Goal: Task Accomplishment & Management: Manage account settings

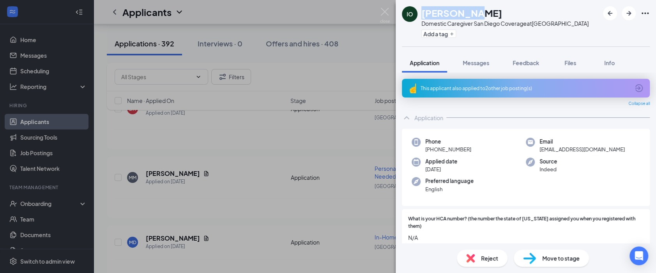
drag, startPoint x: 470, startPoint y: 13, endPoint x: 422, endPoint y: 7, distance: 49.0
click at [422, 7] on div "[PERSON_NAME]" at bounding box center [504, 12] width 167 height 13
copy h1 "[PERSON_NAME]"
click at [382, 12] on img at bounding box center [385, 15] width 10 height 15
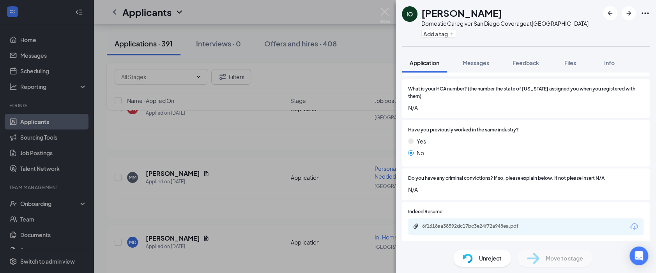
scroll to position [173, 0]
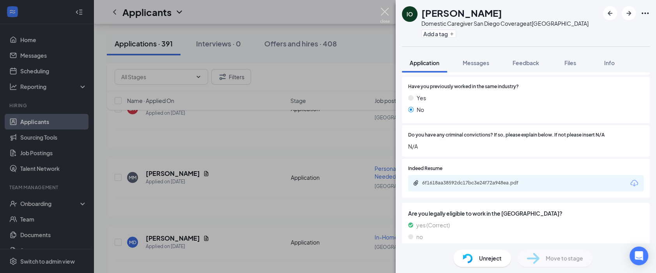
click at [384, 16] on img at bounding box center [385, 15] width 10 height 15
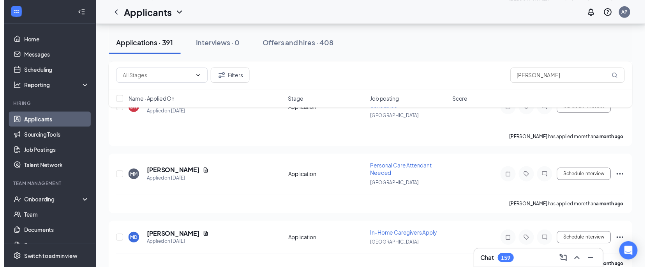
scroll to position [17372, 0]
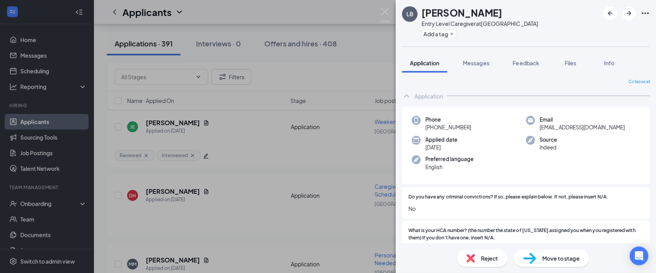
drag, startPoint x: 493, startPoint y: 13, endPoint x: 422, endPoint y: 12, distance: 70.6
click at [422, 12] on h1 "[PERSON_NAME]" at bounding box center [461, 12] width 81 height 13
copy h1 "[PERSON_NAME]"
click at [452, 34] on icon "Plus" at bounding box center [451, 34] width 5 height 5
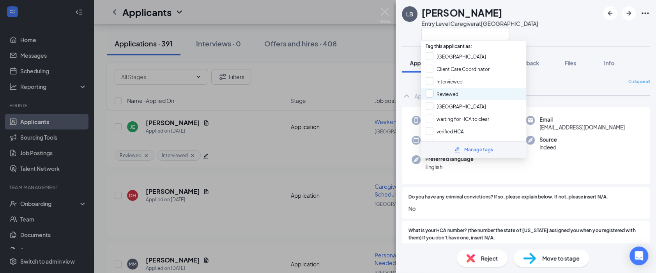
click at [443, 95] on input "Reviewed" at bounding box center [442, 94] width 33 height 9
checkbox input "true"
click at [543, 16] on div "LB Lisandra Burgos Entry Level Caregiver at San Diego" at bounding box center [526, 23] width 260 height 46
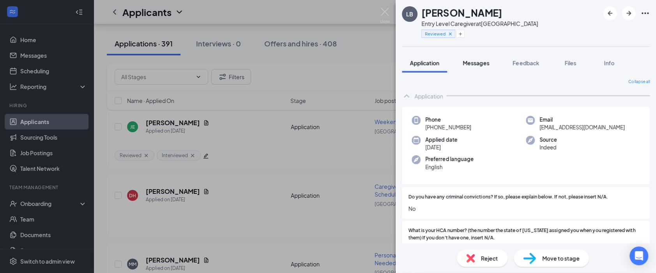
click at [516, 9] on div "LB Lisandra Burgos Entry Level Caregiver at San Diego Reviewed" at bounding box center [526, 23] width 260 height 46
click at [482, 65] on span "Messages" at bounding box center [476, 62] width 27 height 7
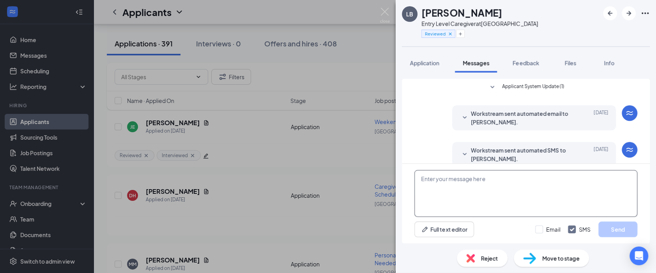
click at [469, 189] on textarea at bounding box center [525, 193] width 223 height 47
paste textarea "Hi [PERSON_NAME], Thanks for applying with Safe Harbor Homecare. I wanted to as…"
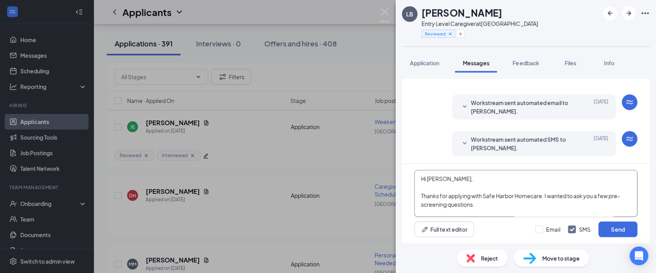
click at [440, 175] on textarea "Hi [PERSON_NAME], Thanks for applying with Safe Harbor Homecare. I wanted to as…" at bounding box center [525, 193] width 223 height 47
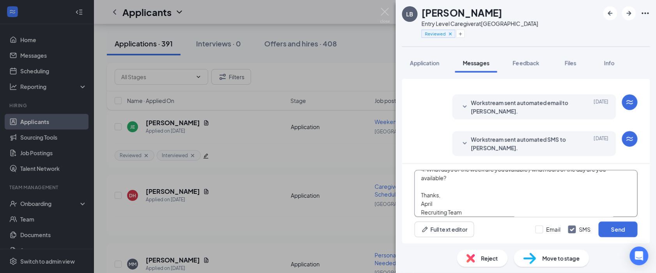
scroll to position [90, 0]
type textarea "Hi Lisandra, Thanks for applying with Safe Harbor Homecare. I wanted to ask you…"
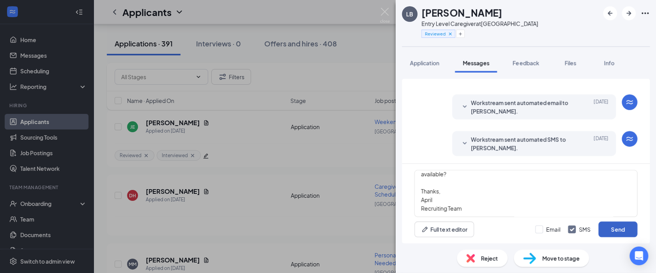
click at [625, 230] on button "Send" at bounding box center [617, 229] width 39 height 16
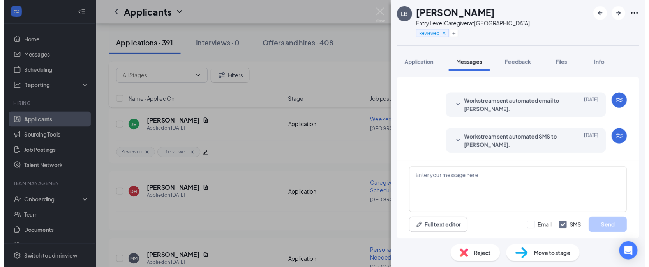
scroll to position [181, 0]
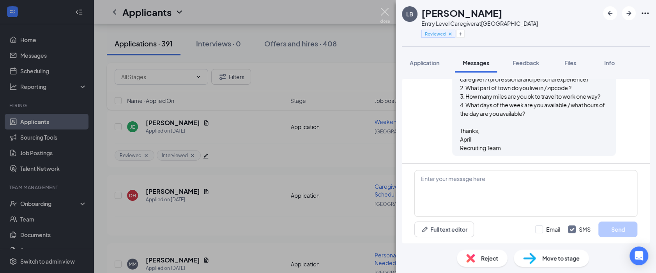
drag, startPoint x: 385, startPoint y: 11, endPoint x: 267, endPoint y: 272, distance: 287.0
click at [385, 11] on img at bounding box center [385, 15] width 10 height 15
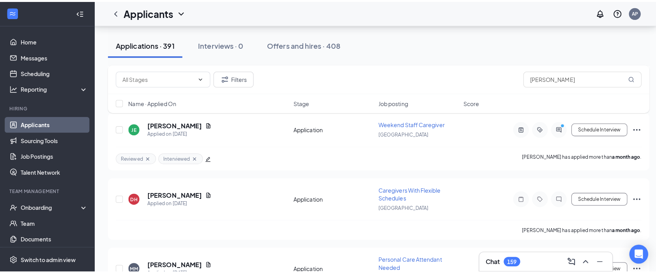
scroll to position [17285, 0]
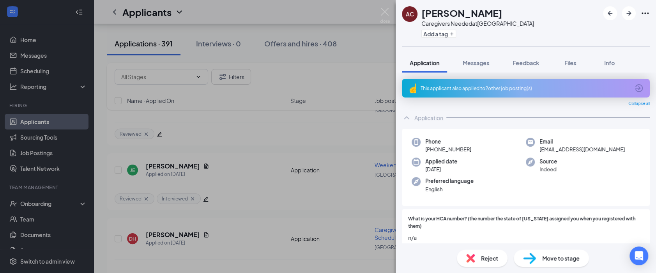
drag, startPoint x: 492, startPoint y: 12, endPoint x: 424, endPoint y: 7, distance: 68.8
click at [424, 7] on div "[PERSON_NAME]" at bounding box center [477, 12] width 113 height 13
copy h1 "[PERSON_NAME]"
click at [462, 89] on div "This applicant also applied to 2 other job posting(s)" at bounding box center [525, 88] width 209 height 7
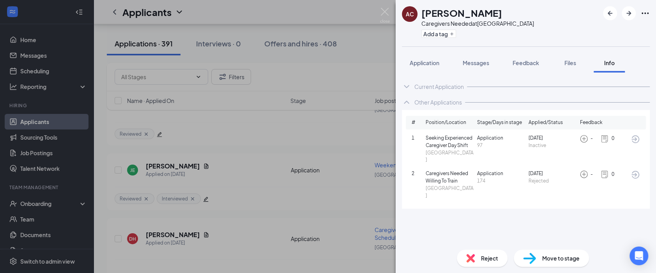
click at [384, 13] on img at bounding box center [385, 15] width 10 height 15
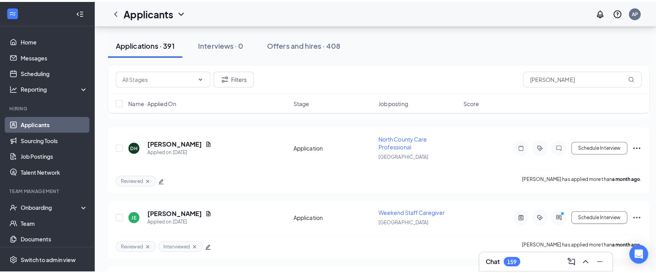
scroll to position [17198, 0]
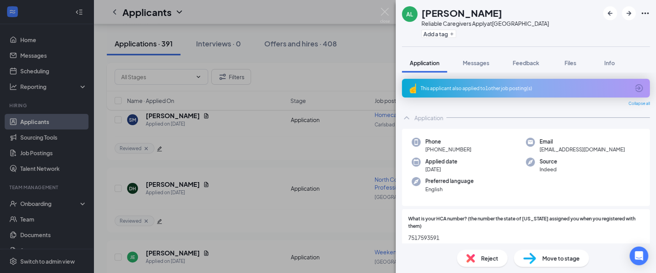
click at [463, 88] on div "This applicant also applied to 1 other job posting(s)" at bounding box center [525, 88] width 209 height 7
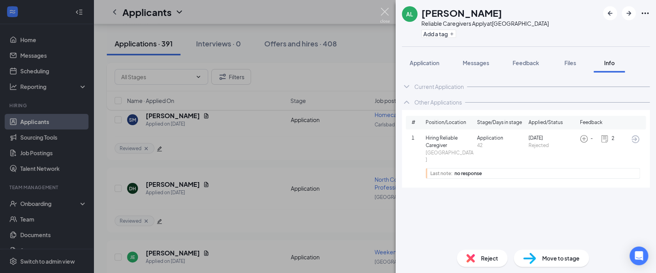
click at [384, 11] on img at bounding box center [385, 15] width 10 height 15
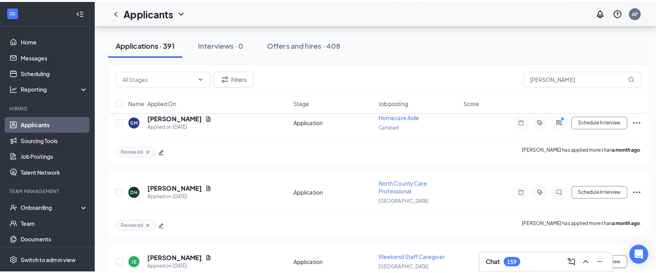
scroll to position [17155, 0]
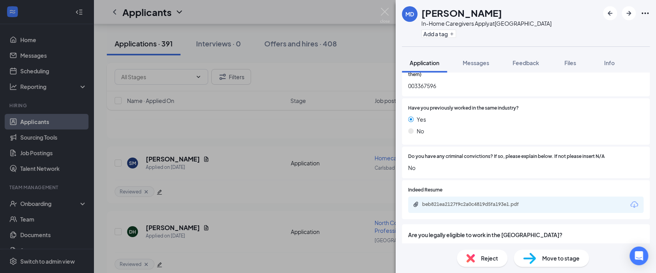
scroll to position [159, 0]
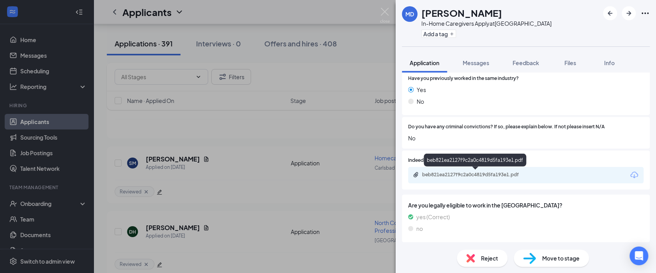
click at [450, 175] on div "beb821ea2127f9c2a0c4819d5fa193e1.pdf" at bounding box center [476, 175] width 109 height 6
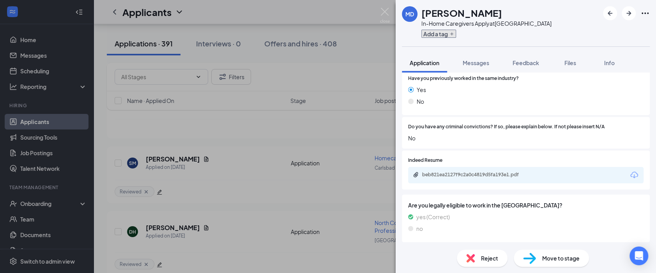
click at [443, 37] on button "Add a tag" at bounding box center [438, 34] width 35 height 8
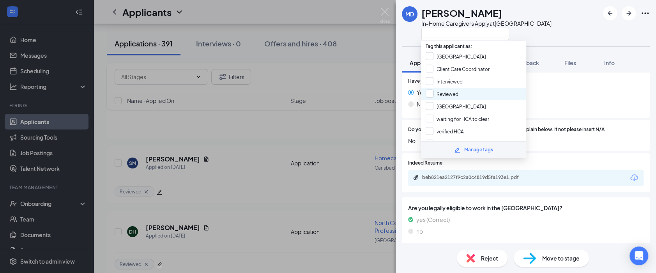
click at [448, 90] on input "Reviewed" at bounding box center [442, 94] width 33 height 9
checkbox input "true"
click at [557, 30] on div "MD Mirian dominguez In-Home Caregivers Apply at San Diego" at bounding box center [526, 23] width 260 height 46
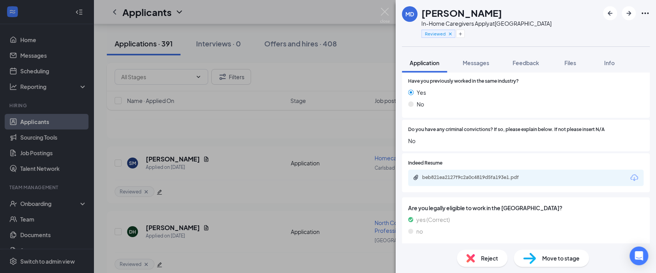
click at [534, 10] on div "MD Mirian dominguez In-Home Caregivers Apply at San Diego Reviewed" at bounding box center [526, 23] width 260 height 46
click at [479, 62] on span "Messages" at bounding box center [476, 62] width 27 height 7
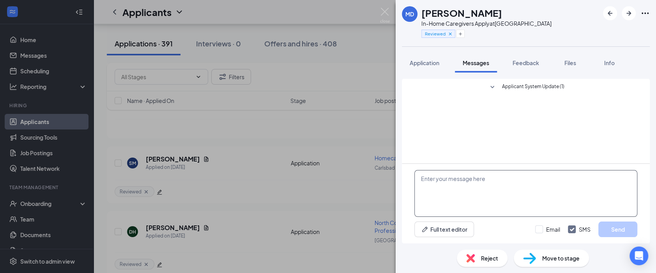
click at [448, 177] on textarea at bounding box center [525, 193] width 223 height 47
paste textarea "Hi [PERSON_NAME], Thanks for applying with Safe Harbor Homecare. I wanted to as…"
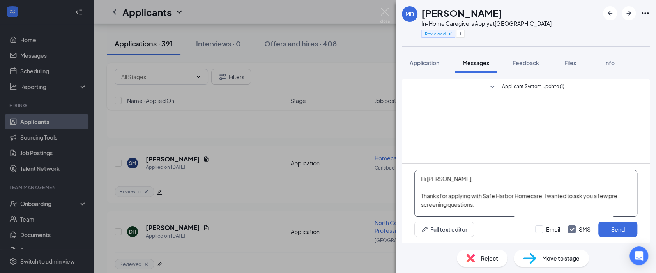
click at [438, 178] on textarea "Hi [PERSON_NAME], Thanks for applying with Safe Harbor Homecare. I wanted to as…" at bounding box center [525, 193] width 223 height 47
type textarea "Hi Mirian, Thanks for applying with Safe Harbor Homecare. I wanted to ask you a…"
click at [617, 228] on button "Send" at bounding box center [617, 229] width 39 height 16
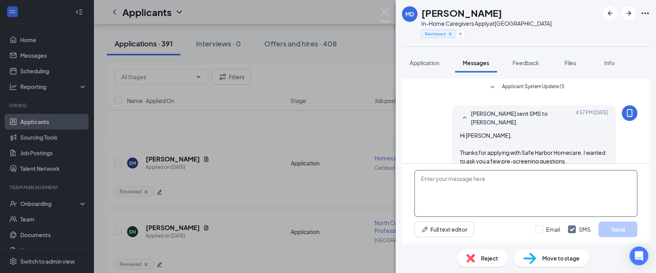
scroll to position [108, 0]
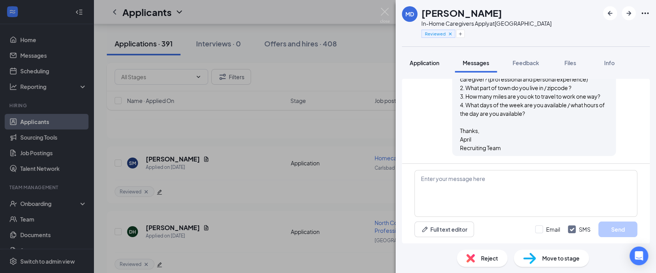
click at [419, 64] on span "Application" at bounding box center [425, 62] width 30 height 7
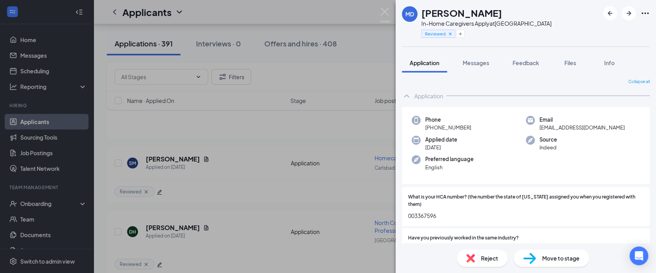
click at [430, 213] on span "003367596" at bounding box center [525, 215] width 235 height 9
click at [430, 214] on span "003367596" at bounding box center [525, 215] width 235 height 9
click at [422, 12] on div "[PERSON_NAME]" at bounding box center [486, 12] width 130 height 13
click at [384, 14] on img at bounding box center [385, 15] width 10 height 15
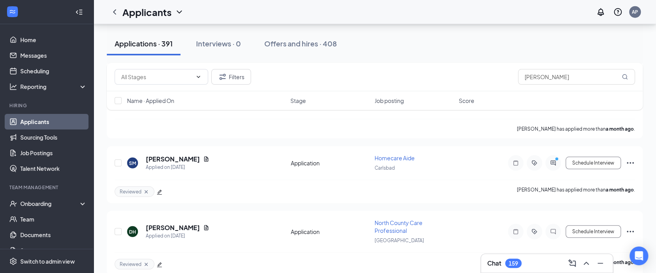
scroll to position [17112, 0]
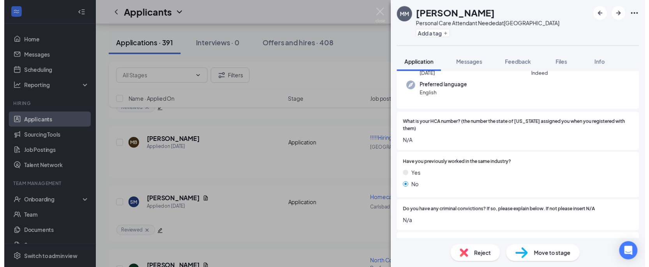
scroll to position [116, 0]
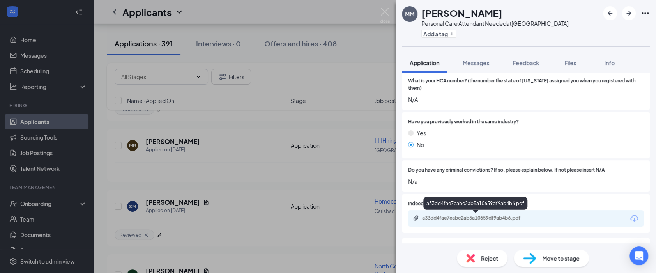
click at [439, 218] on div "a33dd4fae7eabc2ab5a10659df9ab4b6.pdf" at bounding box center [476, 218] width 109 height 6
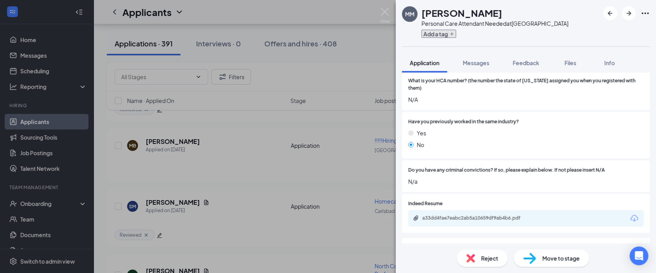
click at [451, 35] on icon "Plus" at bounding box center [451, 34] width 5 height 5
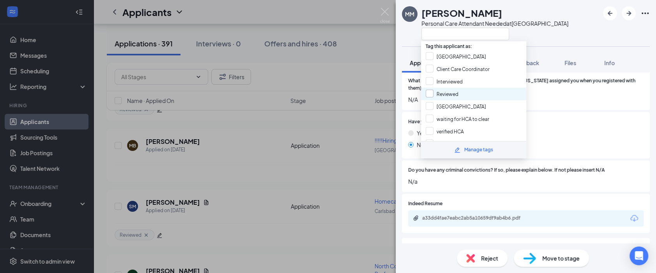
click at [449, 94] on input "Reviewed" at bounding box center [442, 94] width 33 height 9
checkbox input "true"
click at [382, 12] on img at bounding box center [385, 15] width 10 height 15
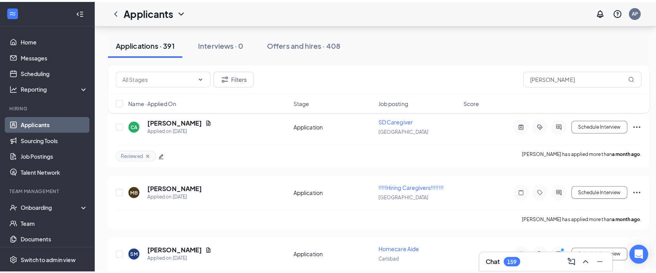
scroll to position [17025, 0]
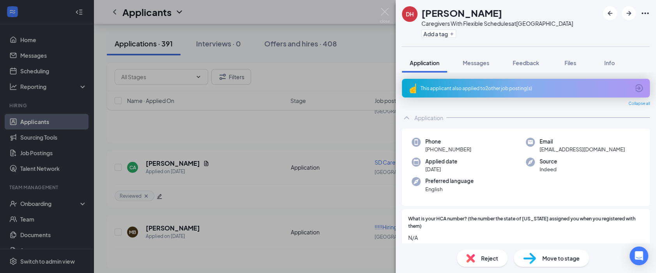
click at [506, 88] on div "This applicant also applied to 2 other job posting(s)" at bounding box center [525, 88] width 209 height 7
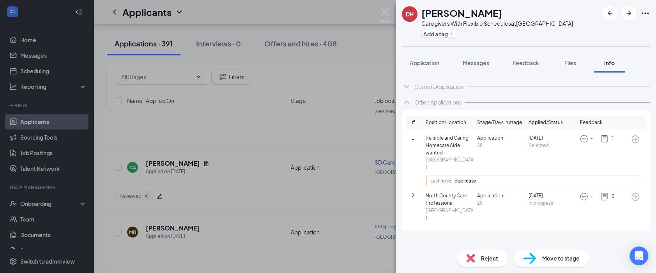
drag, startPoint x: 465, startPoint y: 14, endPoint x: 421, endPoint y: 12, distance: 43.7
click at [421, 12] on div "DH Dana Hernandez Caregivers With Flexible Schedules at San Diego Add a tag" at bounding box center [487, 23] width 171 height 34
click at [425, 63] on span "Application" at bounding box center [425, 62] width 30 height 7
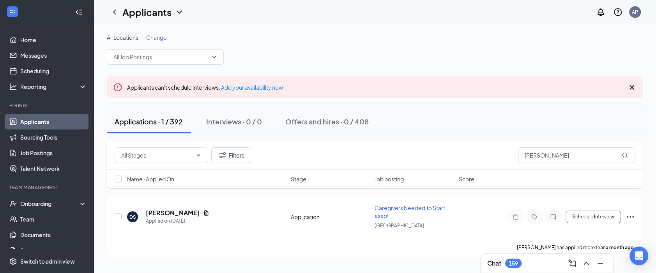
drag, startPoint x: 577, startPoint y: 154, endPoint x: 471, endPoint y: 153, distance: 105.6
click at [471, 153] on div "Filters [PERSON_NAME]" at bounding box center [375, 155] width 520 height 16
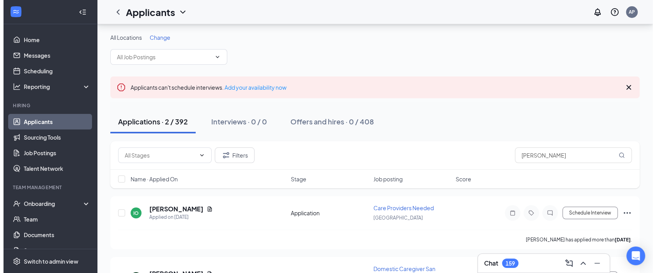
scroll to position [53, 0]
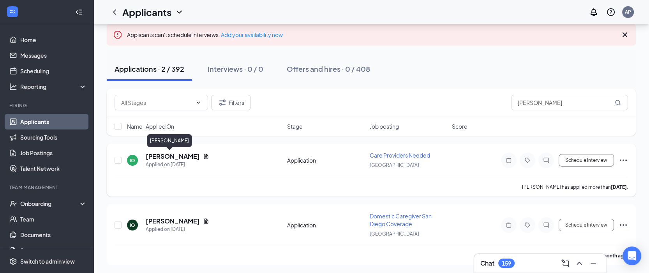
type input "[PERSON_NAME]"
click at [167, 156] on h5 "[PERSON_NAME]" at bounding box center [173, 156] width 54 height 9
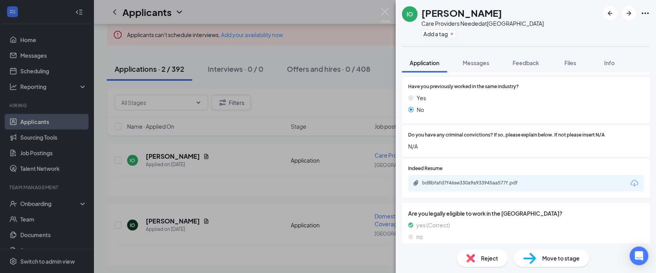
scroll to position [181, 0]
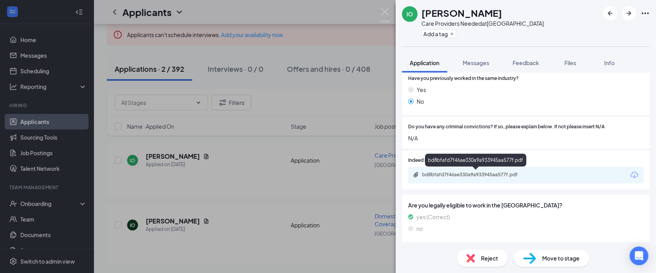
click at [442, 178] on div "bd8bfafd7f46ae330a9a933945aa577f.pdf" at bounding box center [476, 175] width 126 height 7
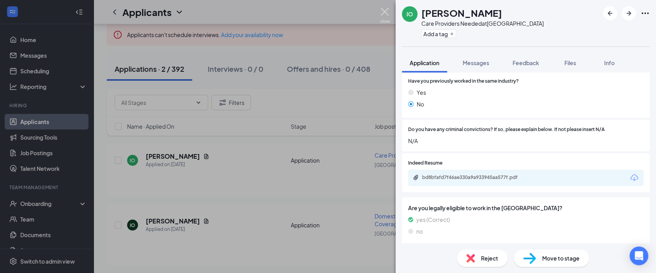
click at [383, 11] on img at bounding box center [385, 15] width 10 height 15
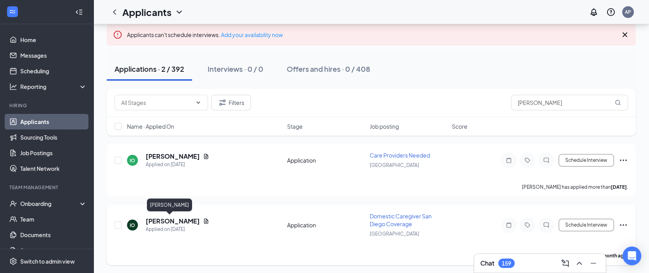
click at [155, 223] on h5 "[PERSON_NAME]" at bounding box center [173, 221] width 54 height 9
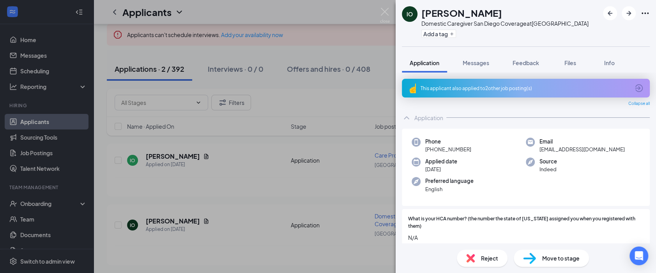
click at [484, 258] on span "Reject" at bounding box center [489, 258] width 17 height 9
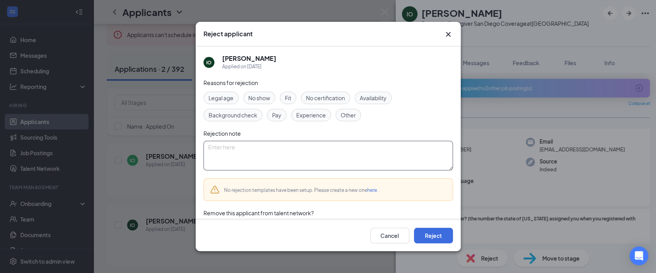
click at [279, 151] on textarea at bounding box center [327, 156] width 249 height 30
type textarea "Duplicate"
click at [440, 239] on button "Reject" at bounding box center [433, 236] width 39 height 16
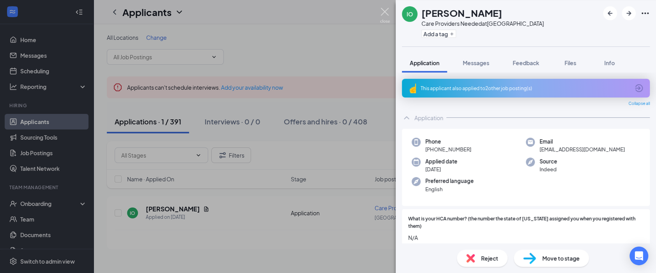
click at [383, 11] on img at bounding box center [385, 15] width 10 height 15
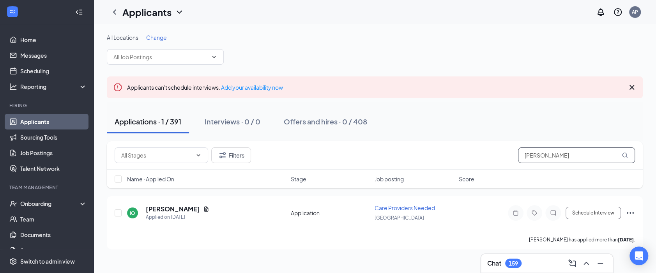
click at [562, 153] on input "[PERSON_NAME]" at bounding box center [576, 155] width 117 height 16
drag, startPoint x: 558, startPoint y: 156, endPoint x: 458, endPoint y: 147, distance: 100.7
click at [458, 147] on div "Filters Ikia Oates" at bounding box center [375, 155] width 520 height 16
paste input "[PERSON_NAME]"
type input "[PERSON_NAME]"
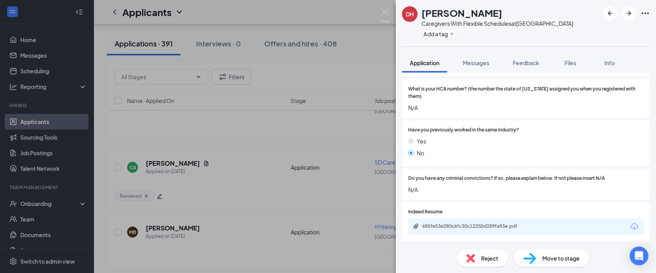
scroll to position [181, 0]
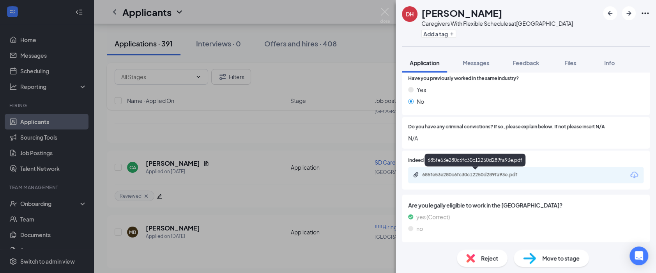
click at [468, 177] on div "685fe53e280c6fc30c12250d289fa93e.pdf" at bounding box center [476, 175] width 109 height 6
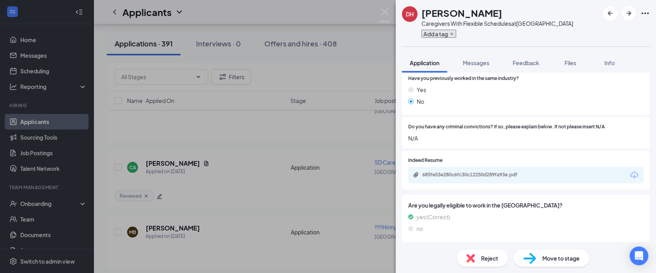
click at [441, 35] on button "Add a tag" at bounding box center [438, 34] width 35 height 8
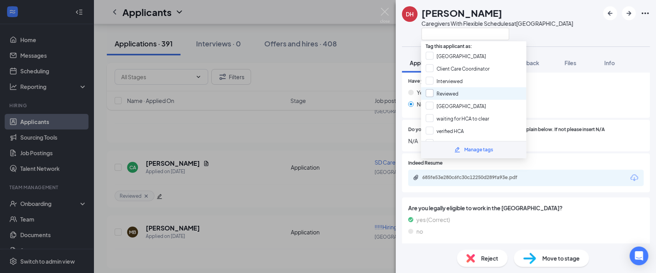
click at [449, 94] on input "Reviewed" at bounding box center [442, 93] width 33 height 9
checkbox input "true"
click at [573, 36] on div "DH [PERSON_NAME] Caregivers With Flexible Schedules at [GEOGRAPHIC_DATA]" at bounding box center [526, 23] width 260 height 46
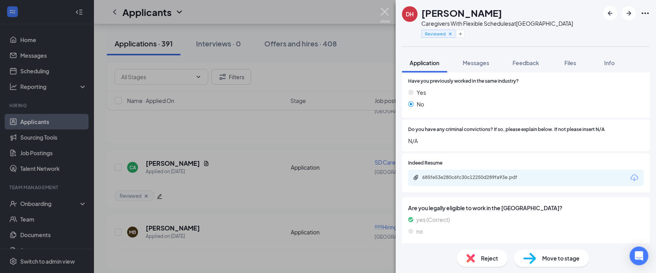
click at [384, 13] on img at bounding box center [385, 15] width 10 height 15
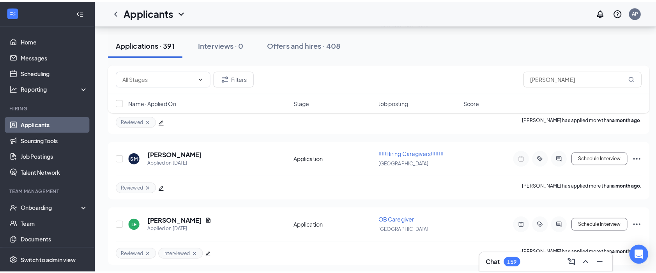
scroll to position [16635, 0]
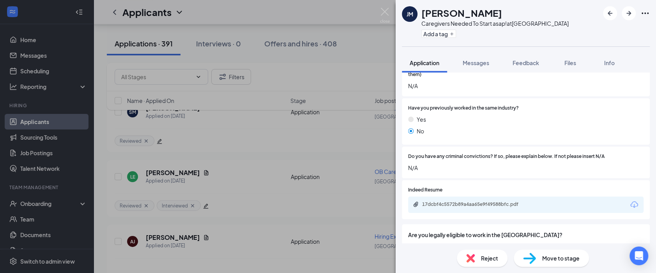
scroll to position [159, 0]
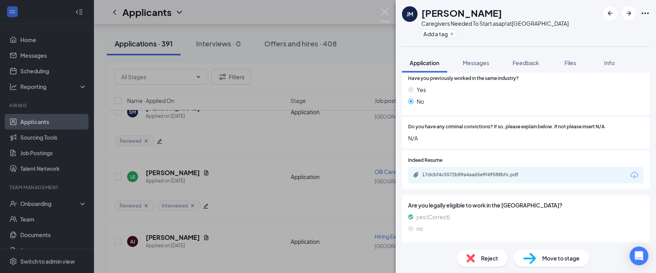
click at [462, 176] on div "17dcbf4c5572b89a4aa65e9f49588bfc.pdf" at bounding box center [476, 175] width 109 height 6
click at [383, 12] on img at bounding box center [385, 15] width 10 height 15
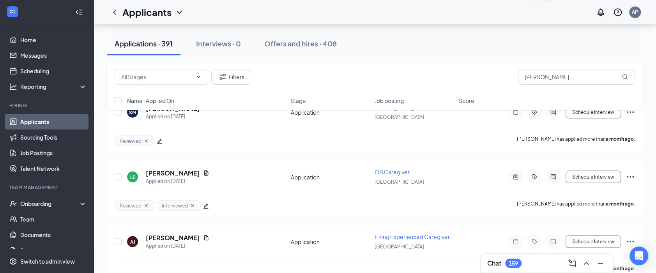
scroll to position [16549, 0]
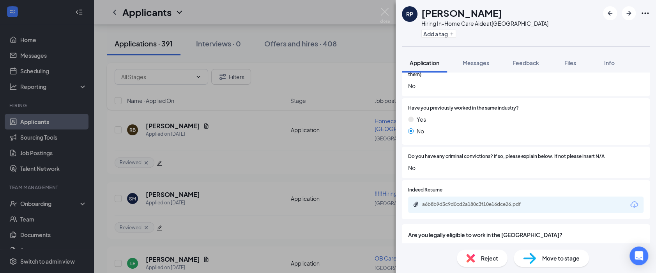
scroll to position [159, 0]
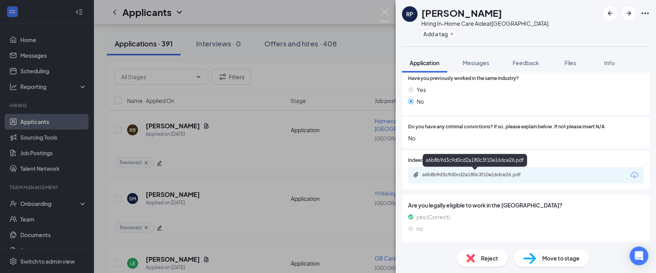
click at [451, 173] on div "a6b8b9d3c9d0cd2a180c3f10e16dce26.pdf" at bounding box center [476, 175] width 109 height 6
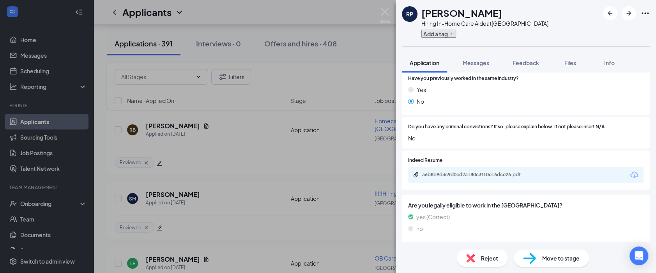
click at [437, 34] on button "Add a tag" at bounding box center [438, 34] width 35 height 8
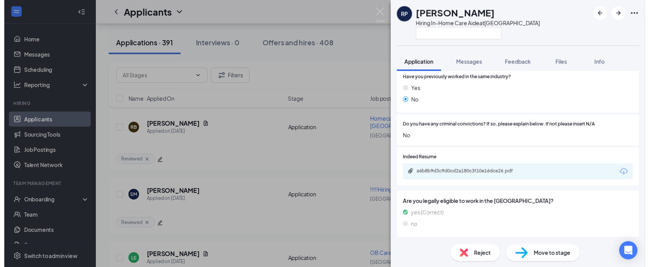
scroll to position [157, 0]
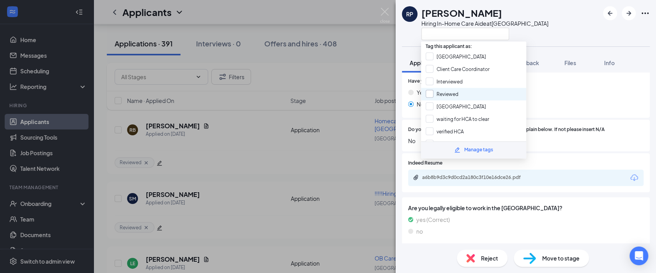
click at [446, 90] on input "Reviewed" at bounding box center [442, 94] width 33 height 9
checkbox input "true"
click at [554, 13] on div "RP [PERSON_NAME] Hiring In-Home Care Aide at [GEOGRAPHIC_DATA]" at bounding box center [526, 23] width 260 height 46
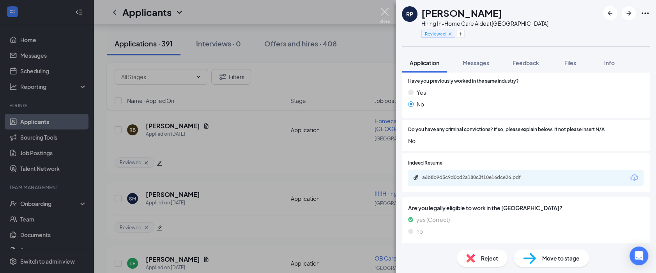
click at [385, 12] on img at bounding box center [385, 15] width 10 height 15
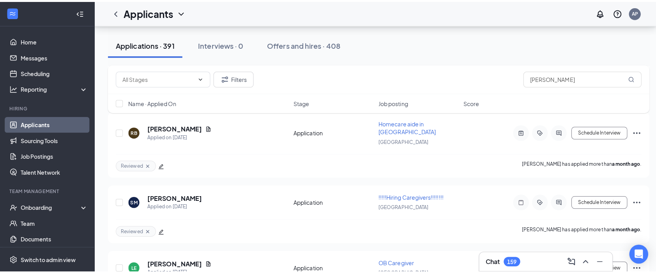
scroll to position [16505, 0]
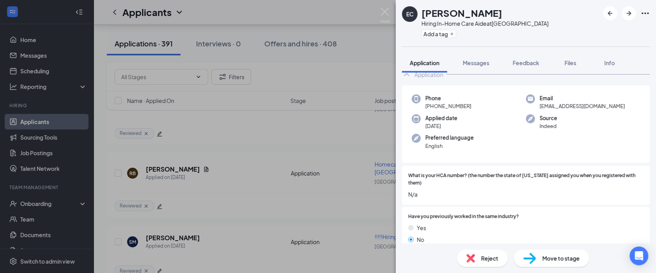
scroll to position [130, 0]
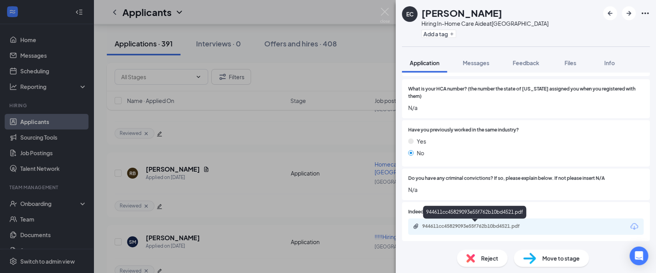
click at [455, 228] on div "944611cc45829093e55f762b10bd4521.pdf" at bounding box center [476, 226] width 109 height 6
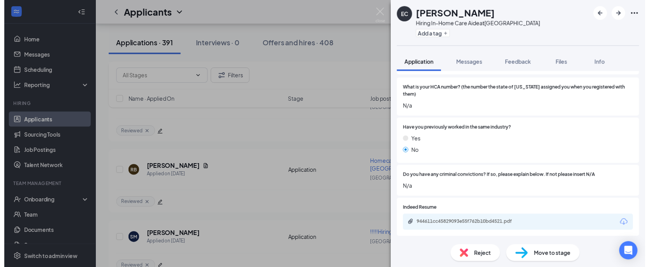
scroll to position [0, 0]
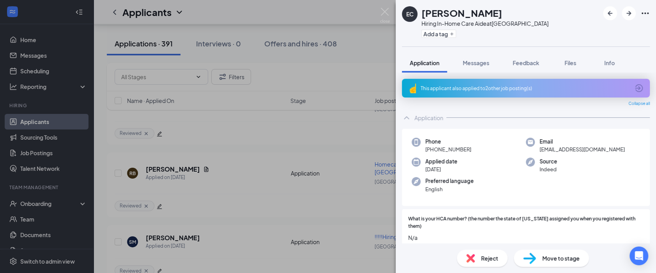
drag, startPoint x: 481, startPoint y: 87, endPoint x: 481, endPoint y: 83, distance: 4.7
click at [481, 87] on div "This applicant also applied to 2 other job posting(s)" at bounding box center [525, 88] width 209 height 7
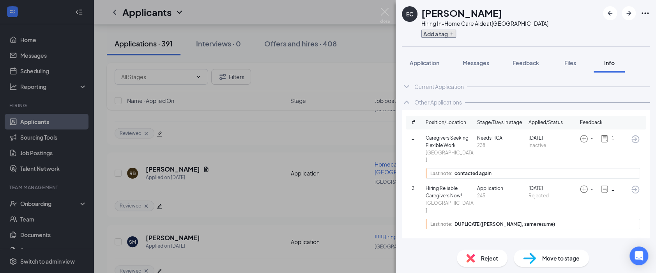
click at [453, 35] on icon "Plus" at bounding box center [451, 34] width 5 height 5
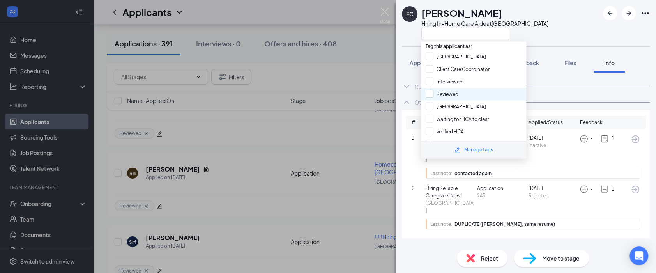
click at [450, 92] on input "Reviewed" at bounding box center [442, 94] width 33 height 9
checkbox input "true"
click at [542, 24] on div "EC [PERSON_NAME] Hiring In-Home Care Aide at [GEOGRAPHIC_DATA]" at bounding box center [526, 23] width 260 height 46
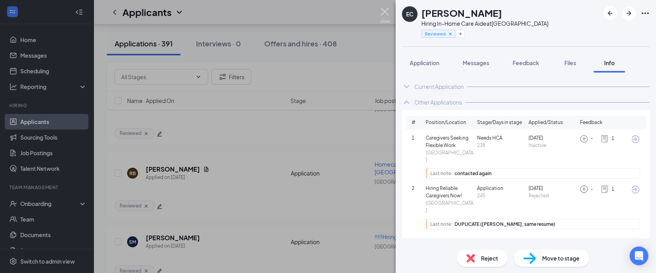
click at [383, 11] on img at bounding box center [385, 15] width 10 height 15
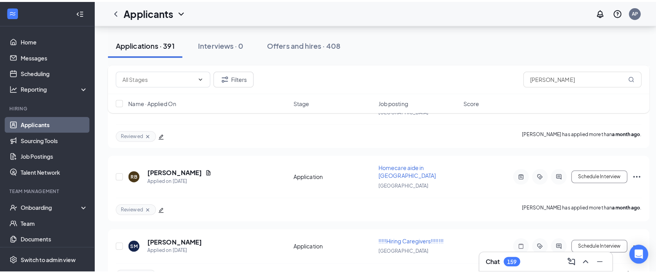
scroll to position [16375, 0]
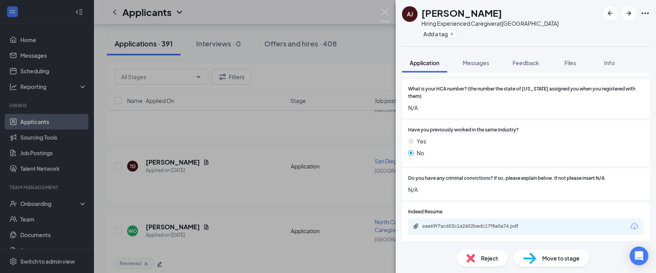
scroll to position [173, 0]
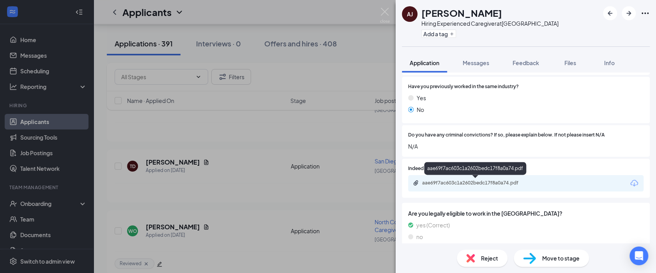
click at [470, 183] on div "aae69f7ac603c1a2602bedc17f8a0a74.pdf" at bounding box center [476, 183] width 109 height 6
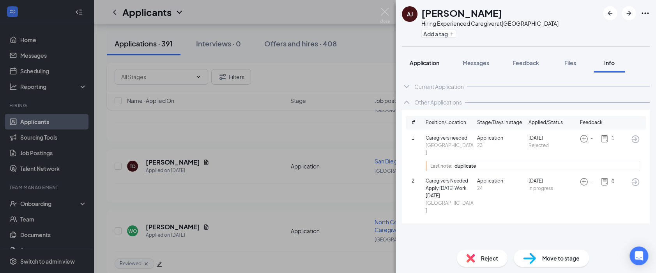
click at [434, 62] on span "Application" at bounding box center [425, 62] width 30 height 7
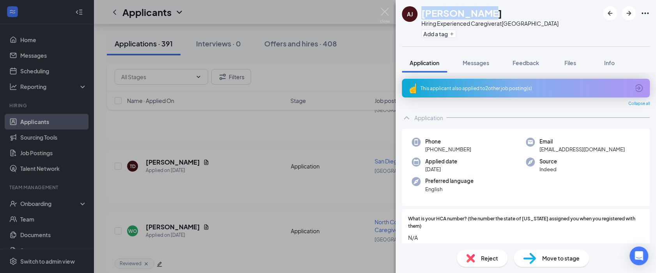
drag, startPoint x: 481, startPoint y: 14, endPoint x: 423, endPoint y: 12, distance: 58.1
click at [423, 12] on div "[PERSON_NAME]" at bounding box center [489, 12] width 137 height 13
copy h1 "[PERSON_NAME]"
click at [447, 35] on button "Add a tag" at bounding box center [438, 34] width 35 height 8
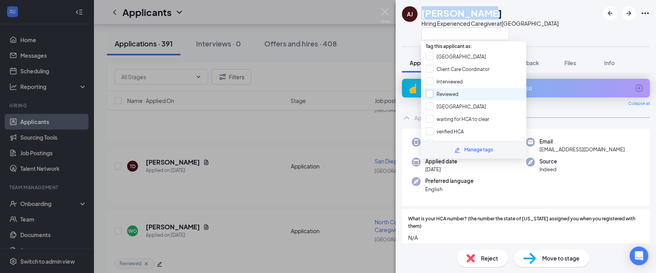
click at [446, 90] on input "Reviewed" at bounding box center [442, 94] width 33 height 9
checkbox input "true"
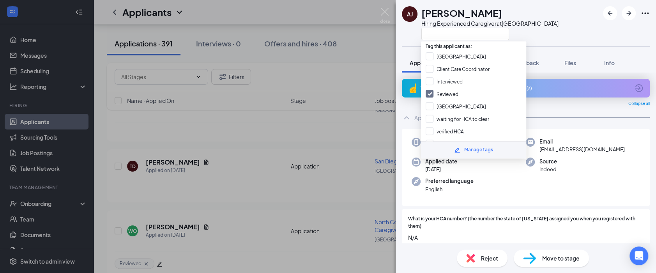
click at [561, 32] on div "[PERSON_NAME] [PERSON_NAME] Jadloc Hiring Experienced Caregiver at [GEOGRAPHIC_…" at bounding box center [526, 23] width 260 height 46
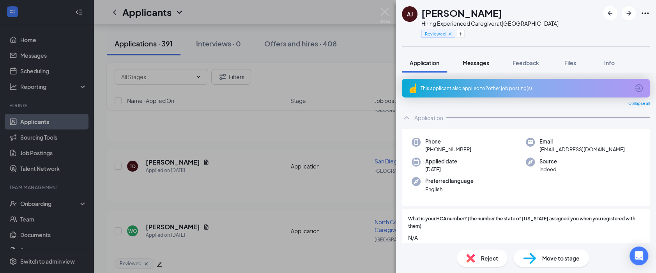
click at [498, 5] on div "[PERSON_NAME] [PERSON_NAME] Jadloc Hiring Experienced Caregiver at [GEOGRAPHIC_…" at bounding box center [526, 23] width 260 height 46
click at [483, 63] on span "Messages" at bounding box center [476, 62] width 27 height 7
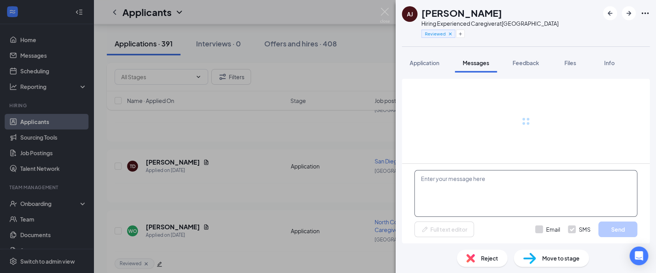
click at [463, 190] on textarea at bounding box center [525, 193] width 223 height 47
paste textarea "Hi [PERSON_NAME], Thanks for applying with Safe Harbor Homecare. I wanted to as…"
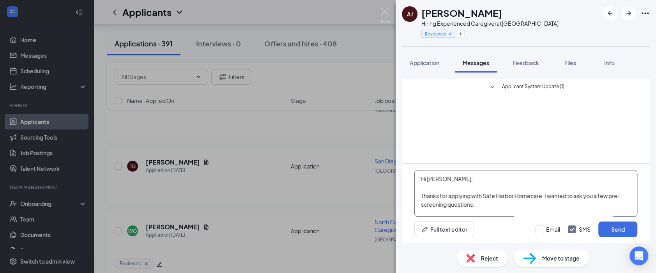
click at [437, 177] on textarea "Hi [PERSON_NAME], Thanks for applying with Safe Harbor Homecare. I wanted to as…" at bounding box center [525, 193] width 223 height 47
type textarea "Hi [PERSON_NAME], Thanks for applying with Safe Harbor Homecare. I wanted to as…"
click at [623, 232] on button "Send" at bounding box center [617, 229] width 39 height 16
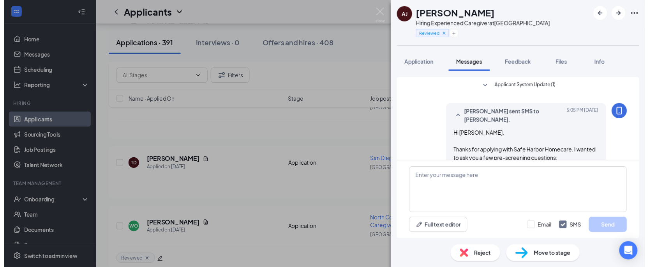
scroll to position [108, 0]
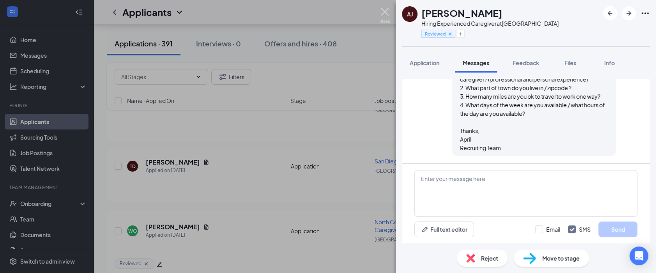
click at [386, 12] on img at bounding box center [385, 15] width 10 height 15
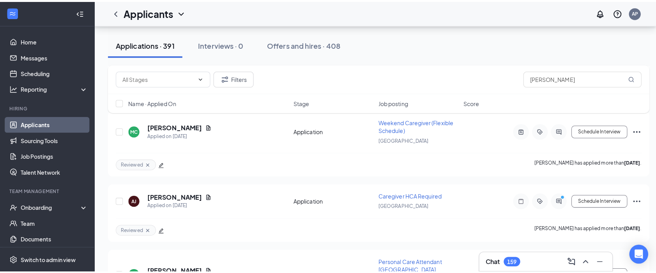
scroll to position [16029, 0]
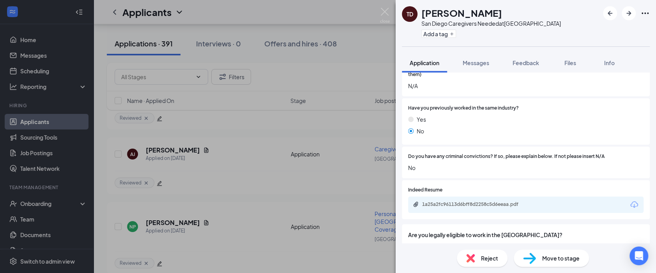
scroll to position [159, 0]
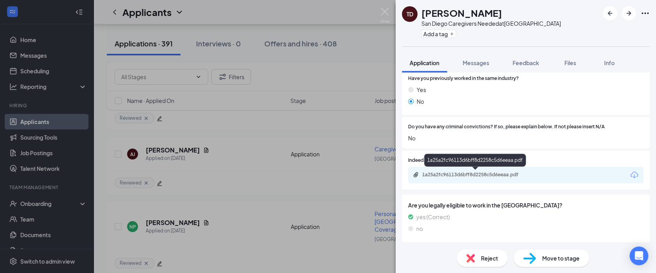
click at [476, 177] on div "1a25a2fc96113d6bff8d2258c5d6eeaa.pdf" at bounding box center [476, 175] width 109 height 6
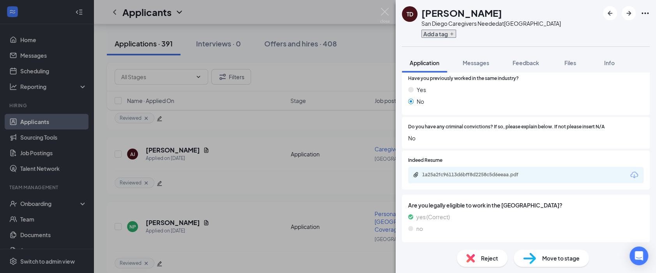
click at [451, 34] on icon "Plus" at bounding box center [451, 34] width 5 height 5
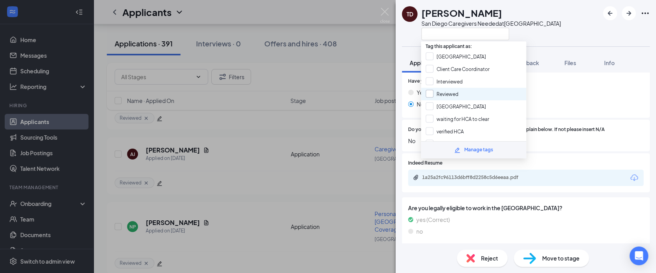
click at [444, 91] on input "Reviewed" at bounding box center [442, 94] width 33 height 9
checkbox input "true"
click at [540, 26] on div "TD [PERSON_NAME] [GEOGRAPHIC_DATA] Caregivers Needed at [GEOGRAPHIC_DATA]" at bounding box center [526, 23] width 260 height 46
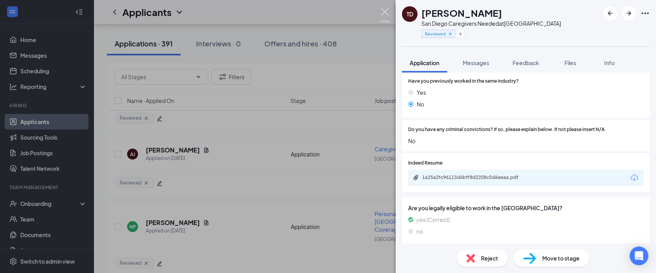
click at [383, 10] on img at bounding box center [385, 15] width 10 height 15
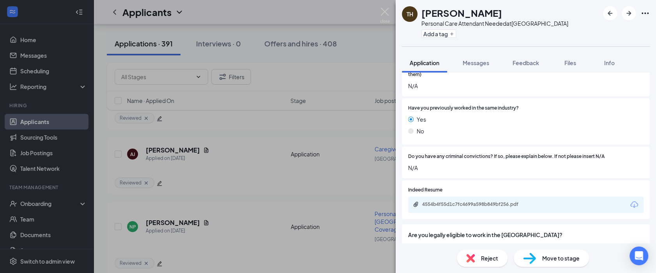
scroll to position [159, 0]
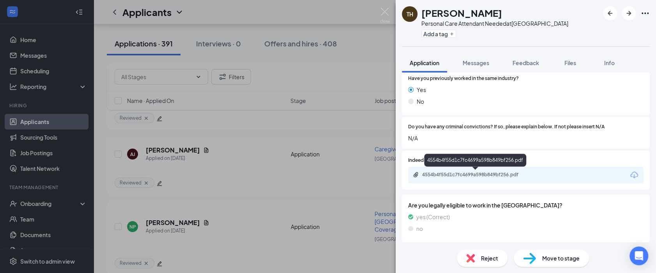
click at [465, 173] on div "4554b4f55d1c7fc4699a598b849bf256.pdf" at bounding box center [476, 175] width 109 height 6
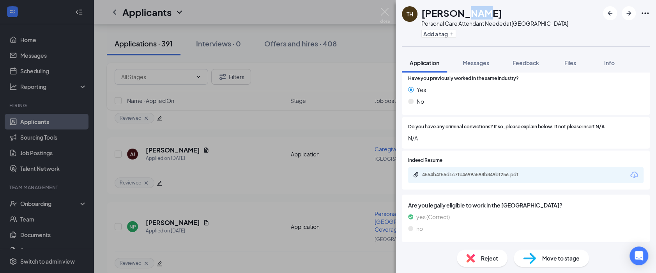
drag, startPoint x: 460, startPoint y: 8, endPoint x: 420, endPoint y: 13, distance: 40.4
click at [420, 13] on div "TH [PERSON_NAME] Personal Care Attendant Needed at [GEOGRAPHIC_DATA] Add a tag" at bounding box center [485, 23] width 166 height 34
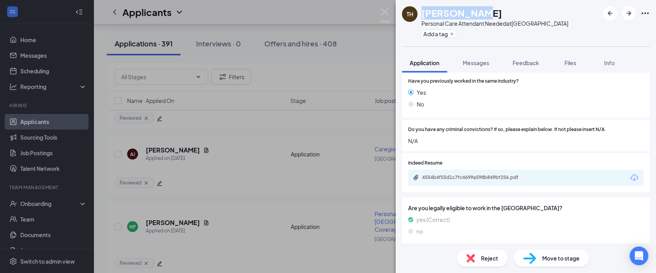
click at [472, 65] on span "Messages" at bounding box center [476, 62] width 27 height 7
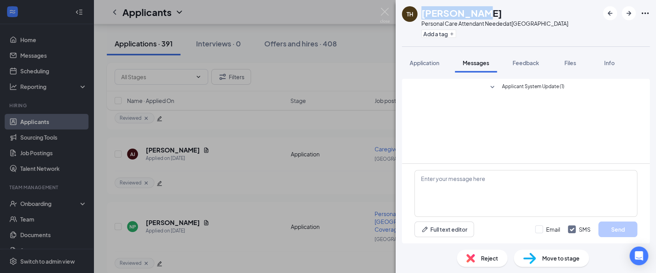
click at [478, 7] on div "[PERSON_NAME]" at bounding box center [494, 12] width 147 height 13
click at [456, 214] on textarea at bounding box center [525, 193] width 223 height 47
paste textarea "Hi [PERSON_NAME], Thanks for applying with Safe Harbor Homecare. I wanted to as…"
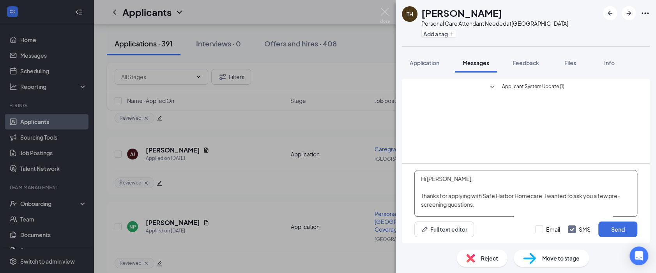
click at [440, 179] on textarea "Hi [PERSON_NAME], Thanks for applying with Safe Harbor Homecare. I wanted to as…" at bounding box center [525, 193] width 223 height 47
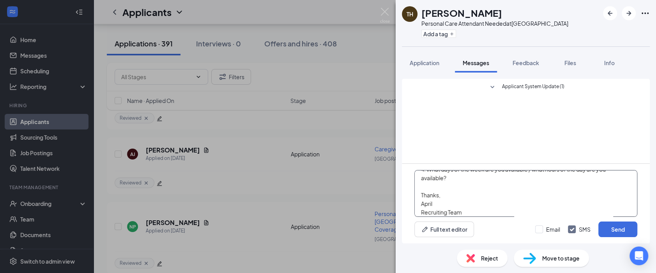
scroll to position [90, 0]
type textarea "Hi [PERSON_NAME], Thanks for applying with Safe Harbor Homecare. I wanted to as…"
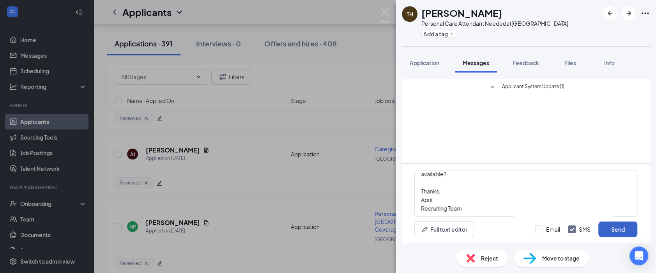
click at [625, 231] on button "Send" at bounding box center [617, 229] width 39 height 16
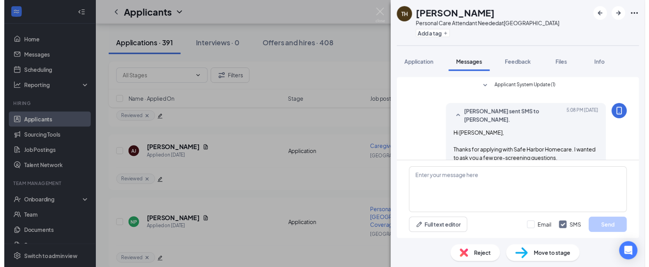
scroll to position [108, 0]
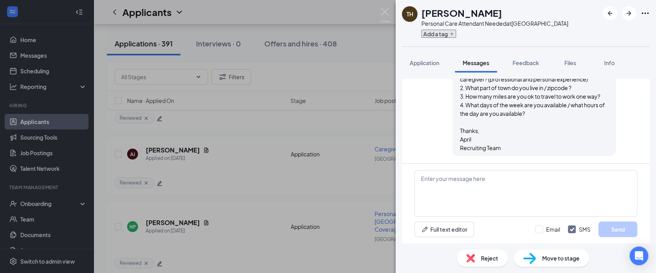
click at [449, 34] on button "Add a tag" at bounding box center [438, 34] width 35 height 8
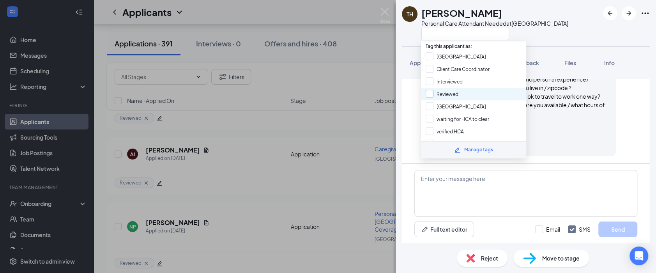
click at [439, 92] on input "Reviewed" at bounding box center [442, 94] width 33 height 9
checkbox input "true"
click at [557, 38] on div "TH [PERSON_NAME] Personal Care Attendant Needed at [GEOGRAPHIC_DATA]" at bounding box center [526, 23] width 260 height 46
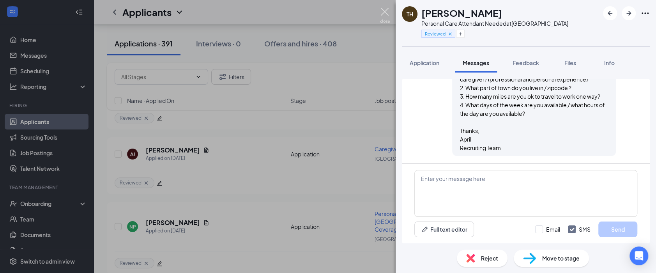
click at [382, 13] on img at bounding box center [385, 15] width 10 height 15
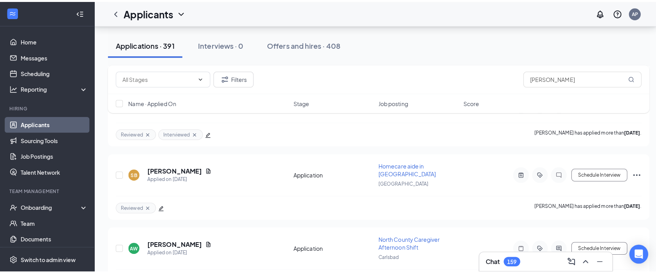
scroll to position [15293, 0]
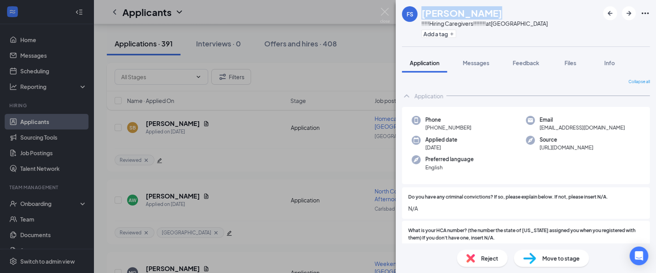
drag, startPoint x: 478, startPoint y: 13, endPoint x: 422, endPoint y: 9, distance: 55.5
click at [422, 9] on h1 "[PERSON_NAME]" at bounding box center [461, 12] width 81 height 13
copy h1 "[PERSON_NAME]"
click at [479, 61] on span "Messages" at bounding box center [476, 62] width 27 height 7
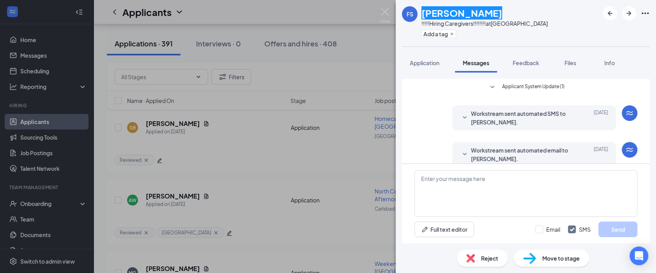
scroll to position [11, 0]
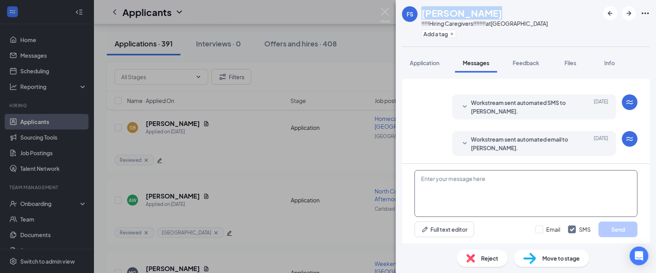
click at [452, 186] on textarea at bounding box center [525, 193] width 223 height 47
paste textarea "Hi [PERSON_NAME], Thanks for applying with Safe Harbor Homecare. I wanted to as…"
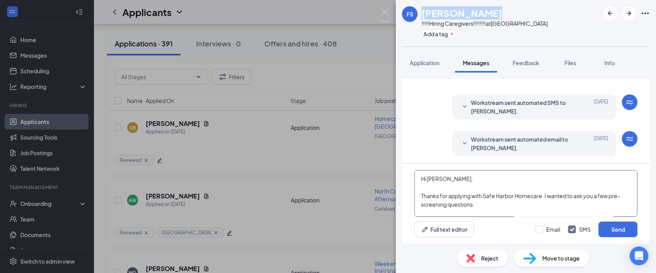
click at [436, 179] on textarea "Hi [PERSON_NAME], Thanks for applying with Safe Harbor Homecare. I wanted to as…" at bounding box center [525, 193] width 223 height 47
type textarea "Hi Faith, Thanks for applying with Safe Harbor Homecare. I wanted to ask you a …"
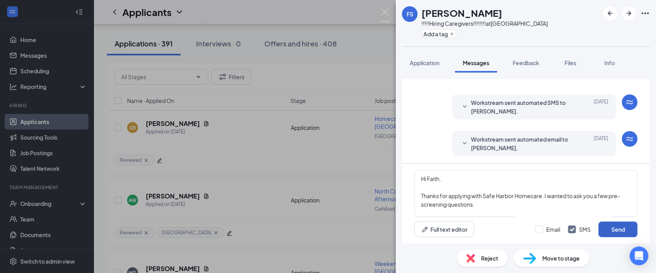
click at [609, 229] on button "Send" at bounding box center [617, 229] width 39 height 16
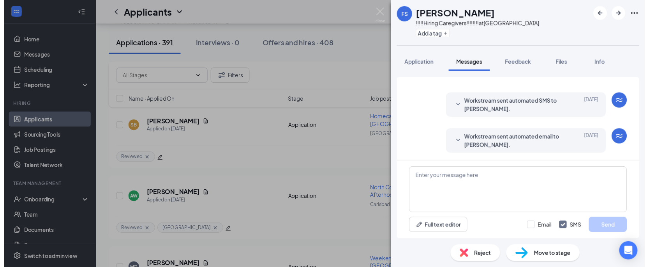
scroll to position [181, 0]
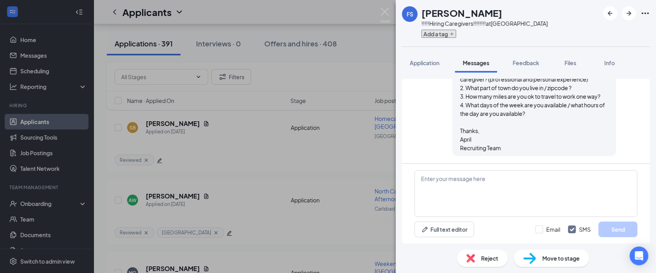
click at [451, 33] on icon "Plus" at bounding box center [451, 34] width 5 height 5
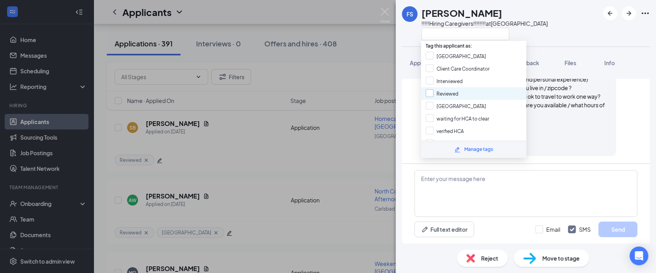
click at [447, 89] on input "Reviewed" at bounding box center [442, 93] width 33 height 9
checkbox input "true"
click at [538, 33] on div "FS Faith Salazar !!!!!Hiring Caregivers!!!!!!!! at San Diego" at bounding box center [526, 23] width 260 height 46
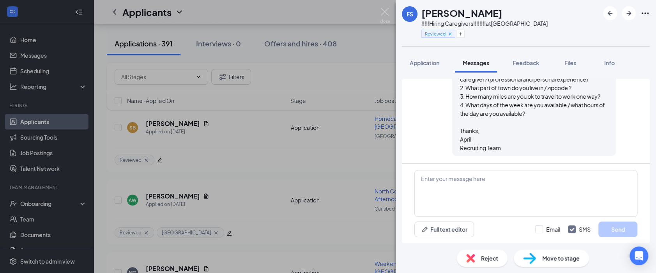
click at [384, 12] on img at bounding box center [385, 15] width 10 height 15
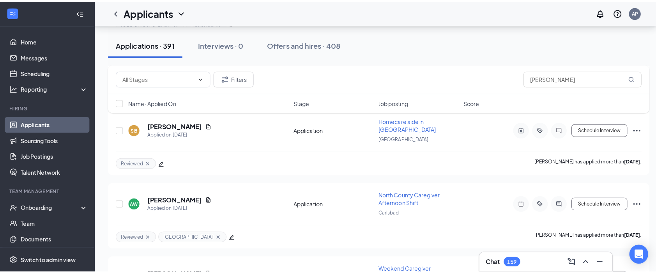
scroll to position [15249, 0]
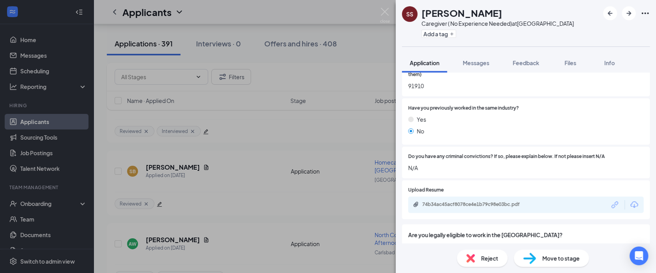
scroll to position [159, 0]
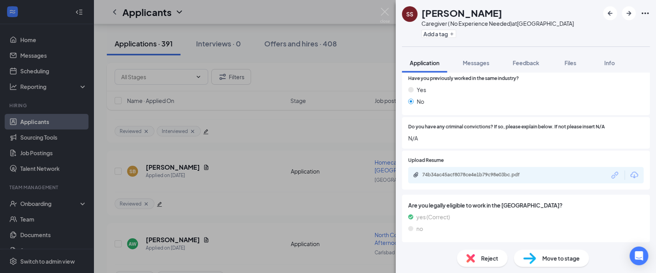
click at [487, 170] on div "74b34ac45acf8078ce4e1b79c98e03bc.pdf" at bounding box center [525, 175] width 235 height 16
click at [475, 176] on div "74b34ac45acf8078ce4e1b79c98e03bc.pdf" at bounding box center [476, 175] width 109 height 6
click at [386, 10] on img at bounding box center [385, 15] width 10 height 15
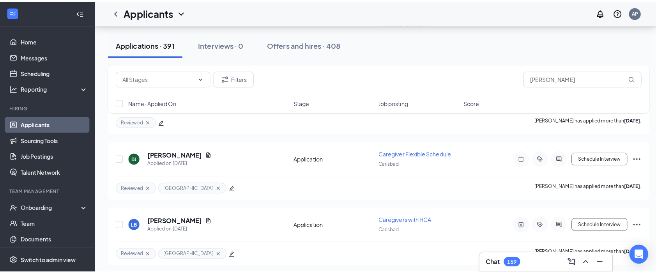
scroll to position [14729, 0]
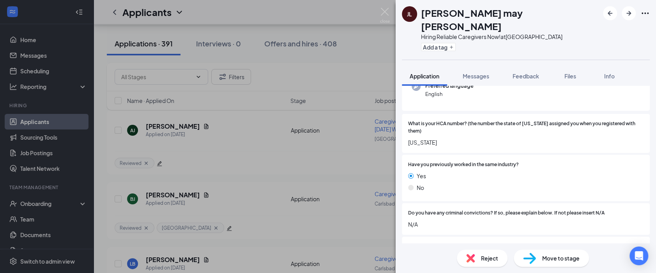
scroll to position [130, 0]
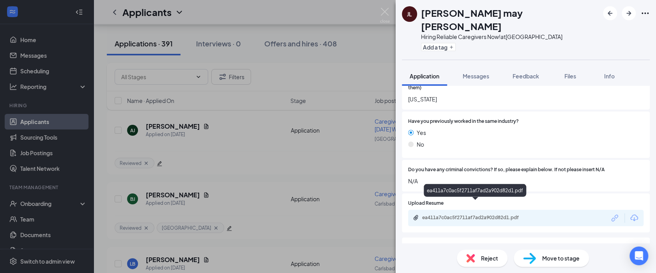
click at [465, 214] on div "ea411a7c0ac5f2711af7ad2a902d82d1.pdf" at bounding box center [476, 217] width 109 height 6
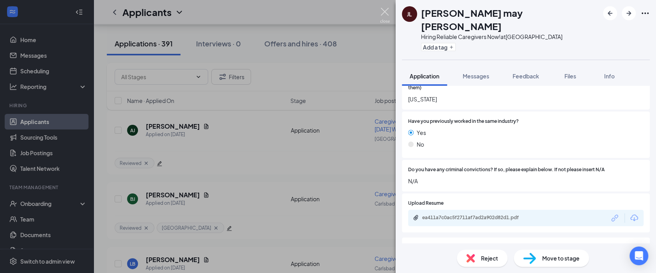
click at [383, 15] on img at bounding box center [385, 15] width 10 height 15
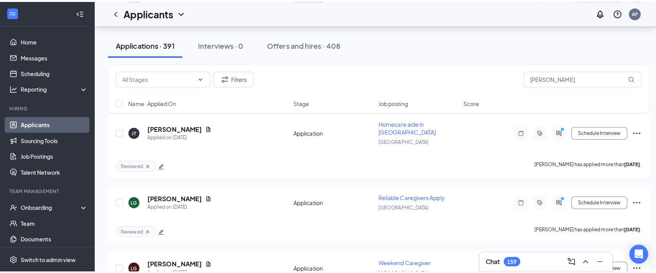
scroll to position [14340, 0]
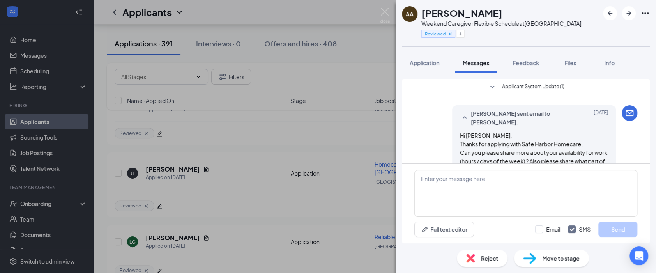
scroll to position [242, 0]
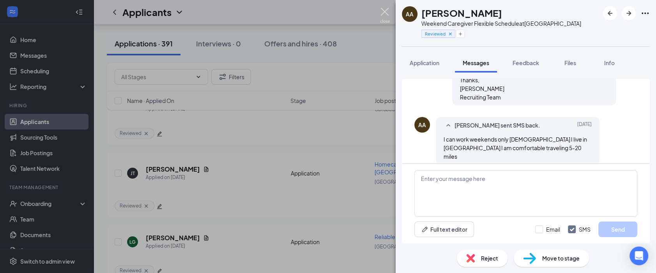
click at [382, 17] on img at bounding box center [385, 15] width 10 height 15
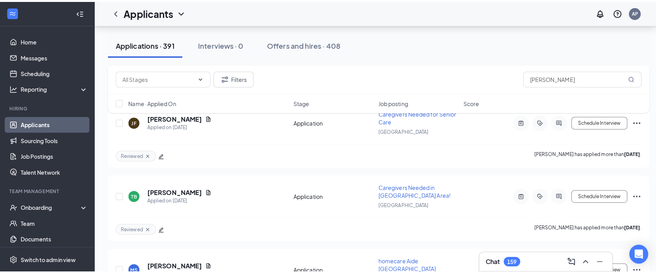
scroll to position [13820, 0]
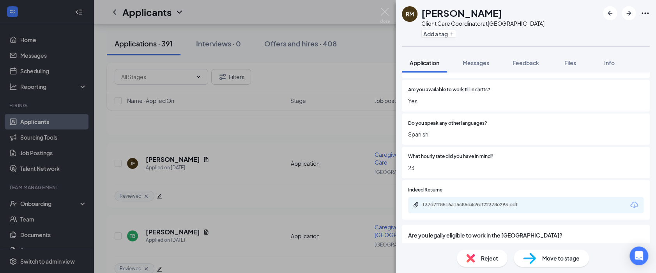
scroll to position [412, 0]
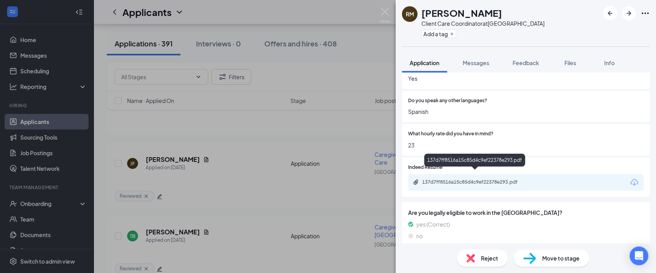
click at [475, 179] on div "137d7ff8516a15c85d4c9ef22378e293.pdf" at bounding box center [476, 182] width 109 height 6
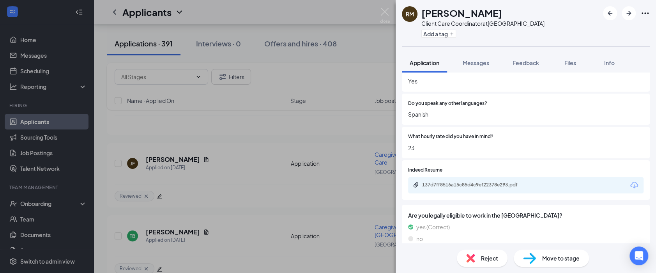
scroll to position [0, 0]
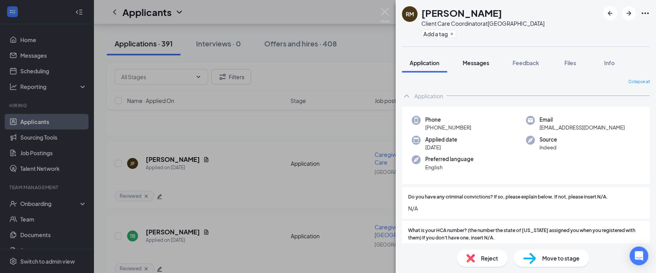
click at [469, 63] on span "Messages" at bounding box center [476, 62] width 27 height 7
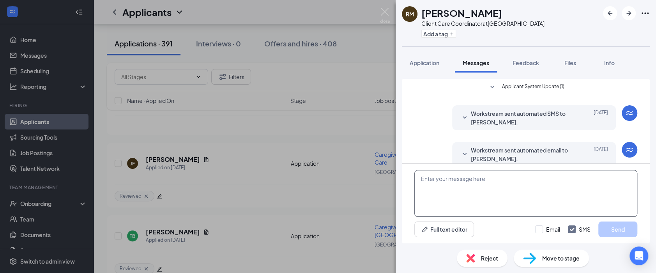
click at [572, 4] on div "RM Ricky Maciel Client Care Coordinator at San Diego Add a tag" at bounding box center [526, 23] width 260 height 46
click at [462, 182] on textarea at bounding box center [525, 193] width 223 height 47
paste textarea "Hi [PERSON_NAME], Thanks for applying with Safe Harbor Homecare. I wanted to as…"
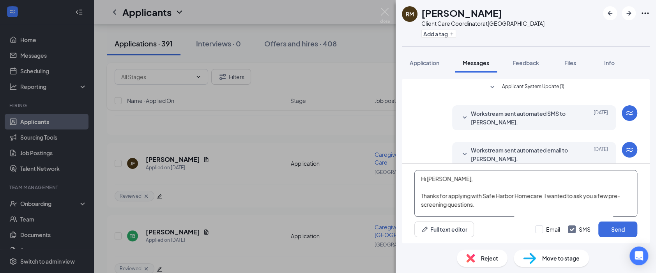
scroll to position [11, 0]
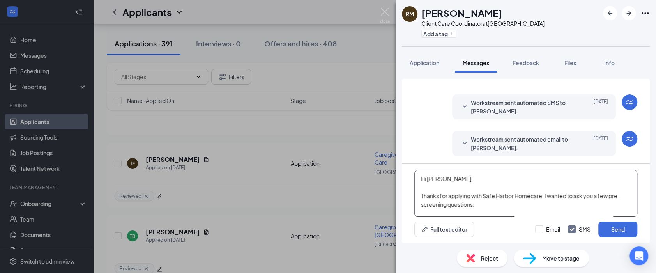
click at [438, 179] on textarea "Hi [PERSON_NAME], Thanks for applying with Safe Harbor Homecare. I wanted to as…" at bounding box center [525, 193] width 223 height 47
type textarea "Hi Ricky, Thanks for applying with Safe Harbor Homecare. I wanted to ask you a …"
click at [623, 232] on button "Send" at bounding box center [617, 229] width 39 height 16
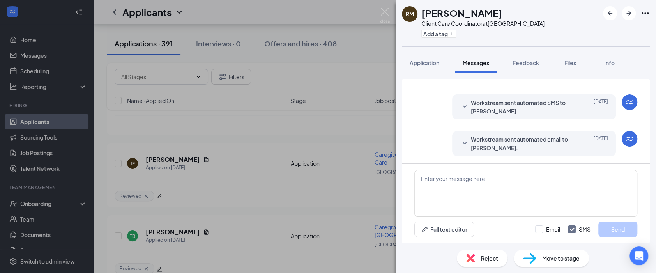
scroll to position [181, 0]
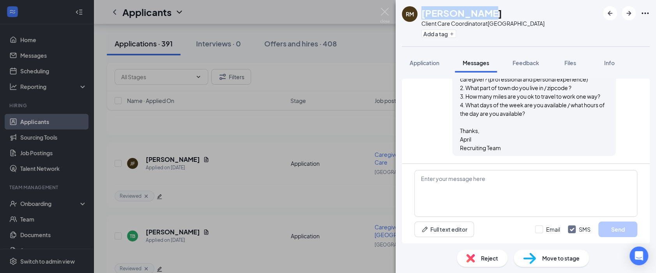
drag, startPoint x: 480, startPoint y: 12, endPoint x: 423, endPoint y: 13, distance: 56.5
click at [423, 13] on div "[PERSON_NAME]" at bounding box center [482, 12] width 123 height 13
copy h1 "[PERSON_NAME]"
click at [441, 35] on button "Add a tag" at bounding box center [438, 34] width 35 height 8
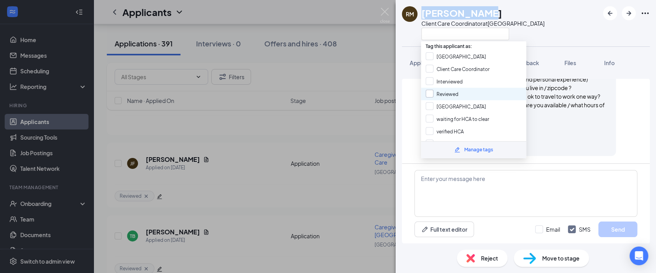
click at [446, 94] on input "Reviewed" at bounding box center [442, 94] width 33 height 9
checkbox input "true"
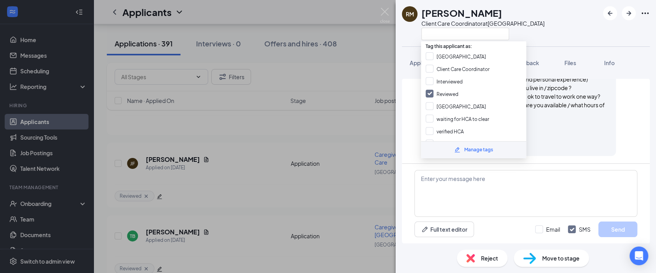
click at [554, 26] on div "RM Ricky Maciel Client Care Coordinator at San Diego" at bounding box center [526, 23] width 260 height 46
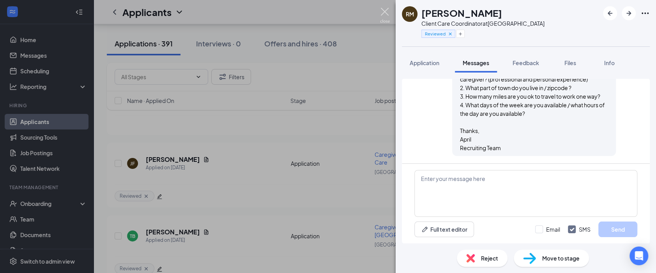
click at [381, 14] on img at bounding box center [385, 15] width 10 height 15
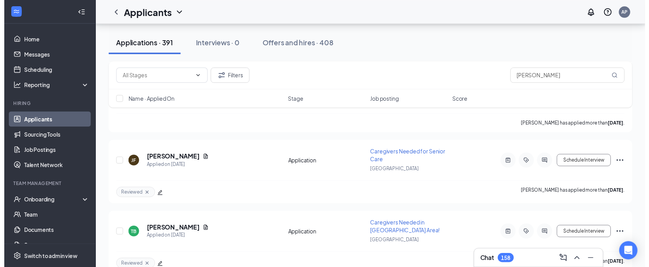
scroll to position [13777, 0]
